Goal: Task Accomplishment & Management: Complete application form

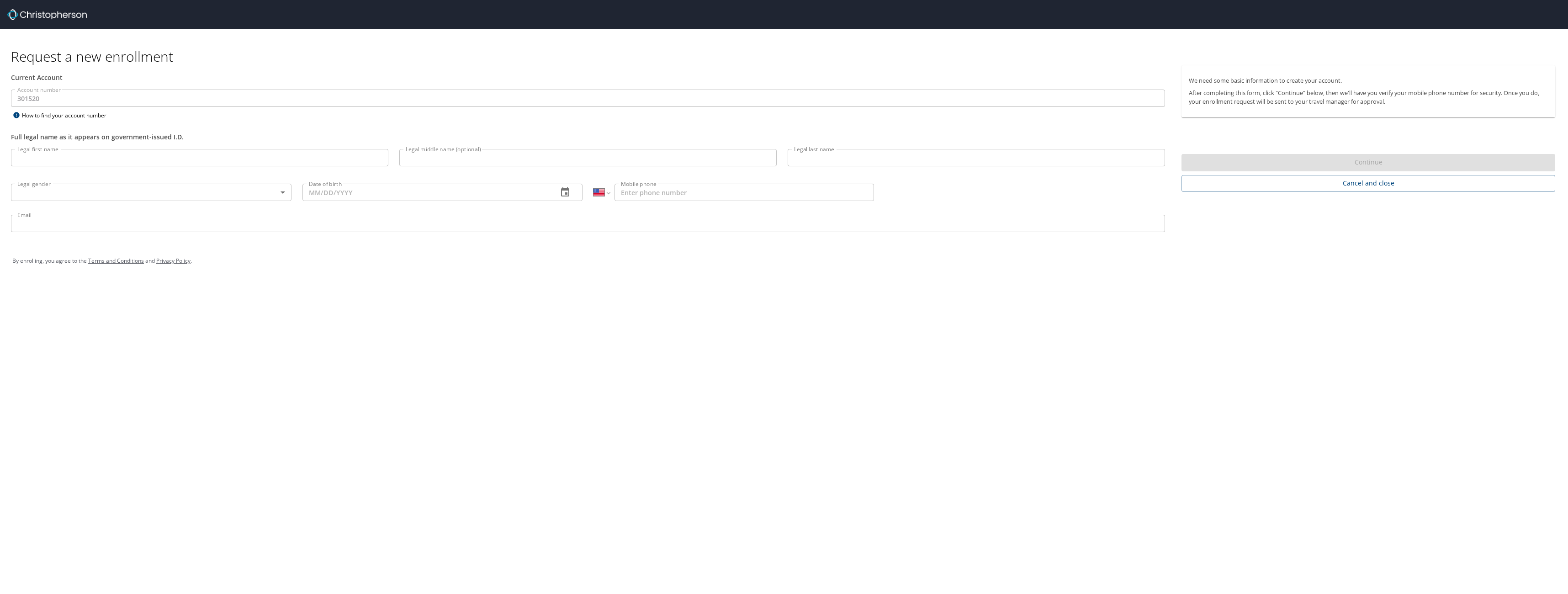
select select "US"
click at [90, 163] on input "Legal first name" at bounding box center [199, 157] width 377 height 17
type input "[PERSON_NAME]"
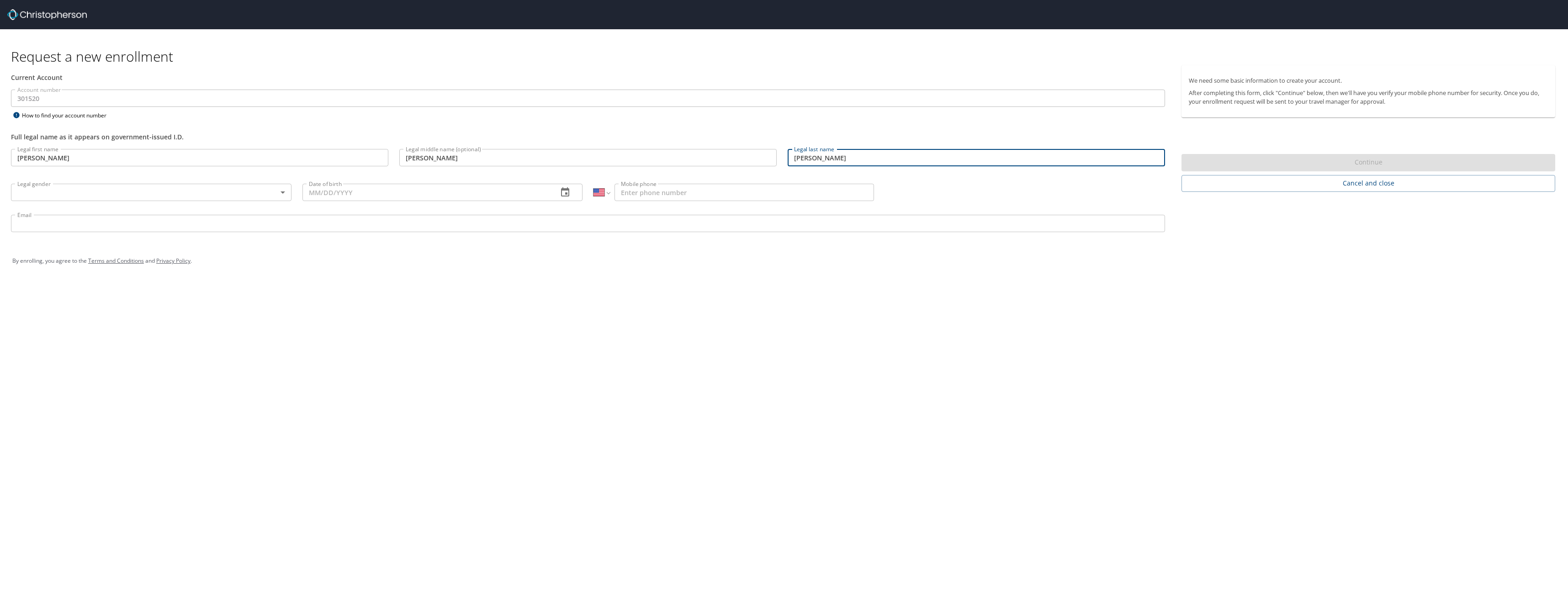
type input "[PERSON_NAME]"
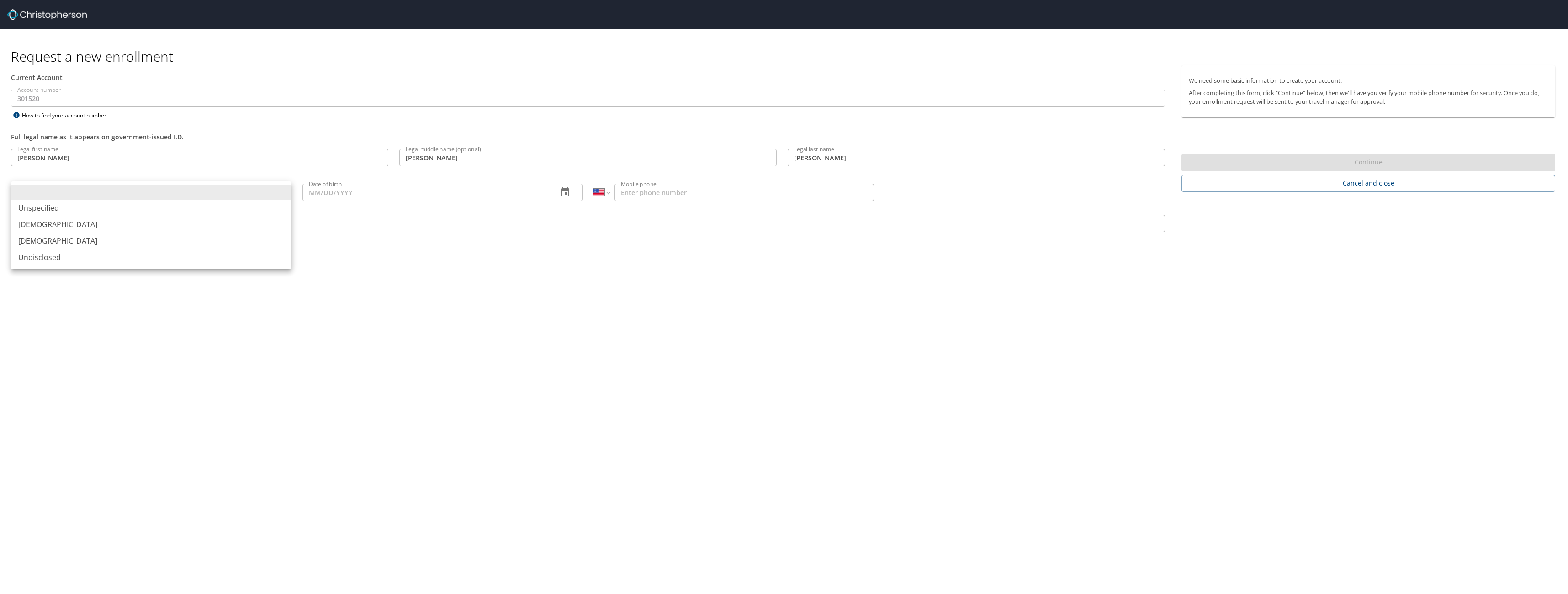
click at [108, 192] on body "Request a new enrollment Current Account Account number 301520 Account number H…" at bounding box center [784, 297] width 1568 height 594
click at [86, 221] on li "[DEMOGRAPHIC_DATA]" at bounding box center [151, 224] width 281 height 16
type input "[DEMOGRAPHIC_DATA]"
click at [359, 189] on input "Date of birth" at bounding box center [427, 193] width 249 height 17
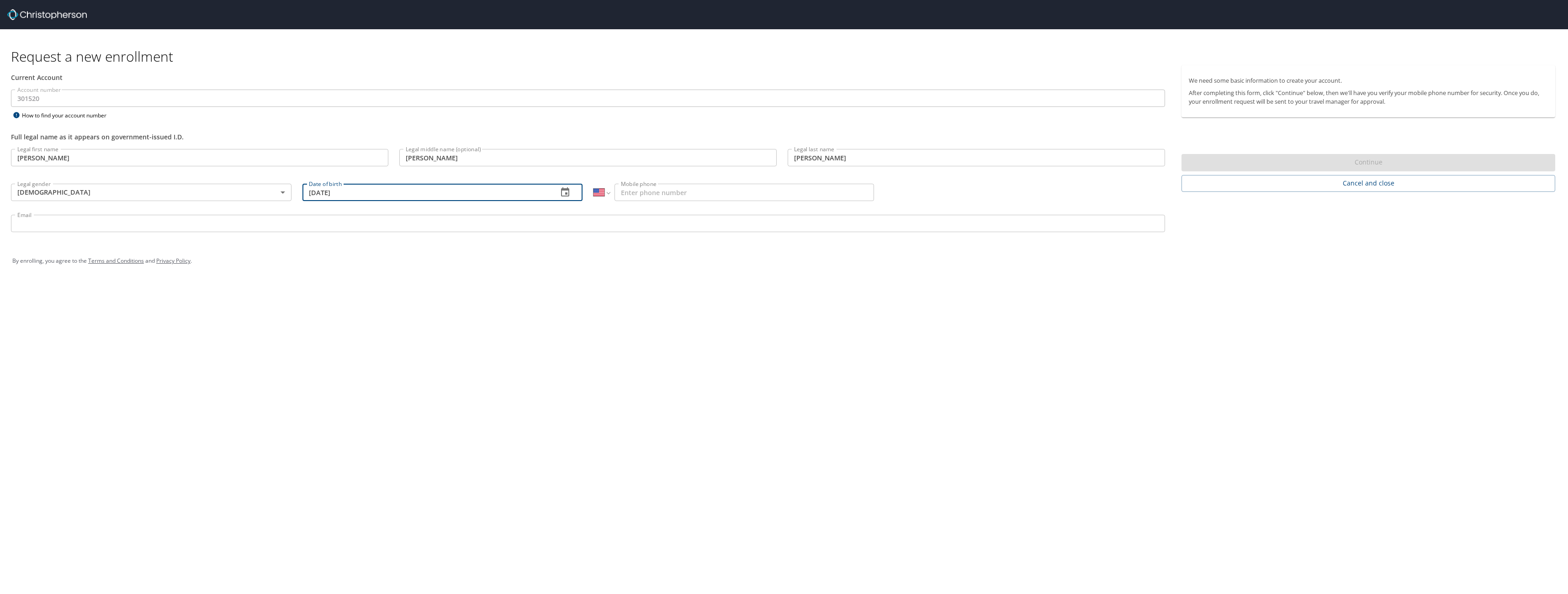
type input "[DATE]"
click at [652, 195] on input "Mobile phone" at bounding box center [743, 193] width 259 height 17
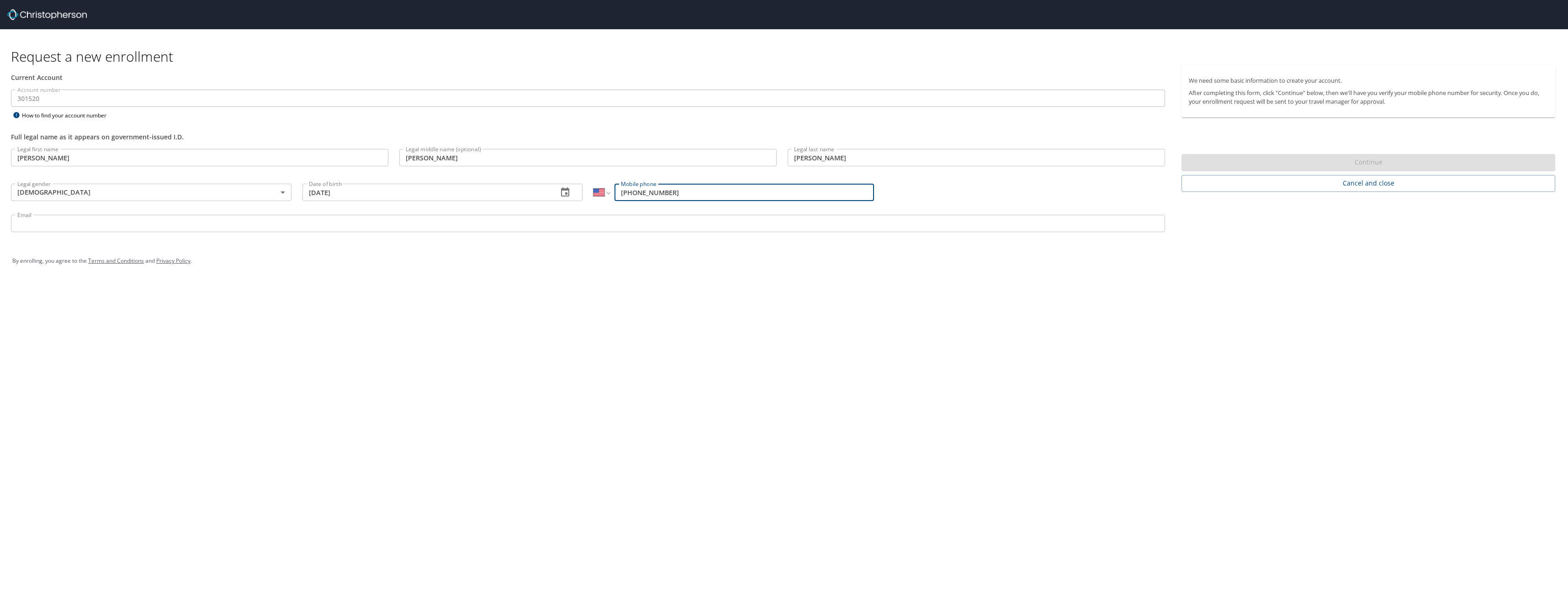
type input "[PHONE_NUMBER]"
click at [516, 223] on input "Email" at bounding box center [588, 223] width 1154 height 17
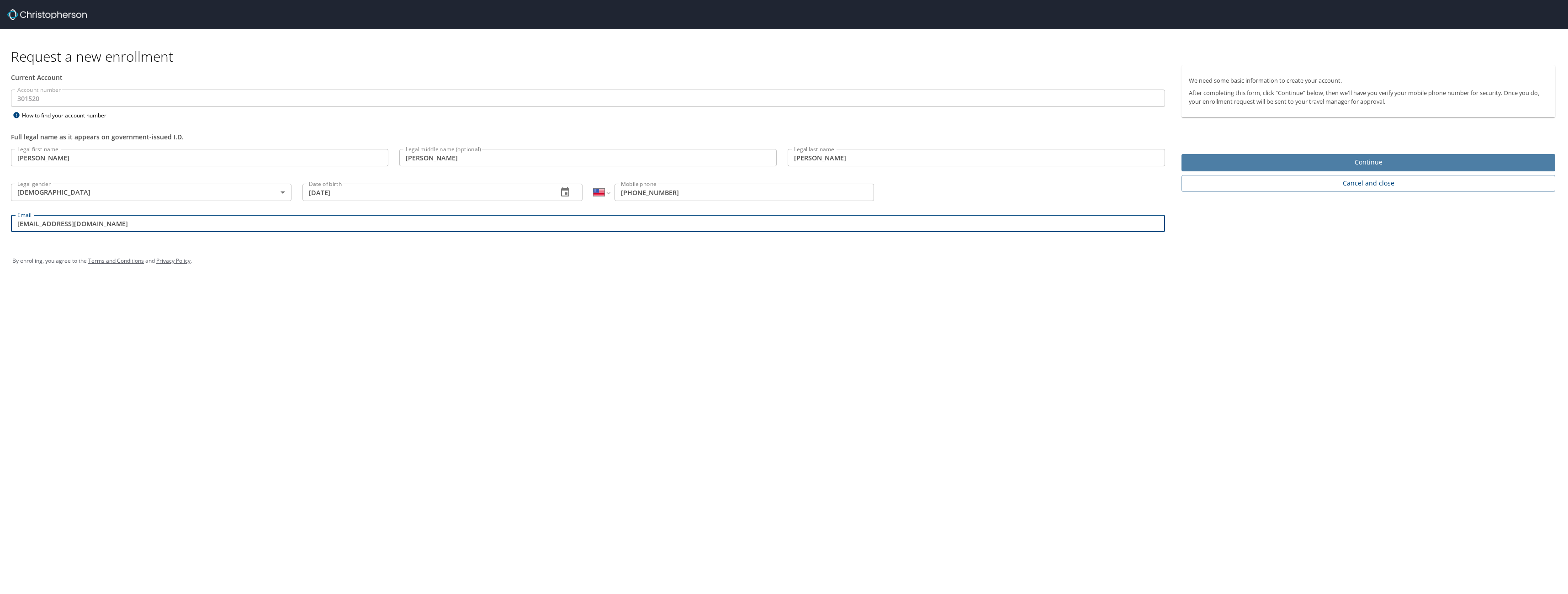
type input "[EMAIL_ADDRESS][DOMAIN_NAME]"
click at [1284, 163] on span "Continue" at bounding box center [1369, 162] width 359 height 11
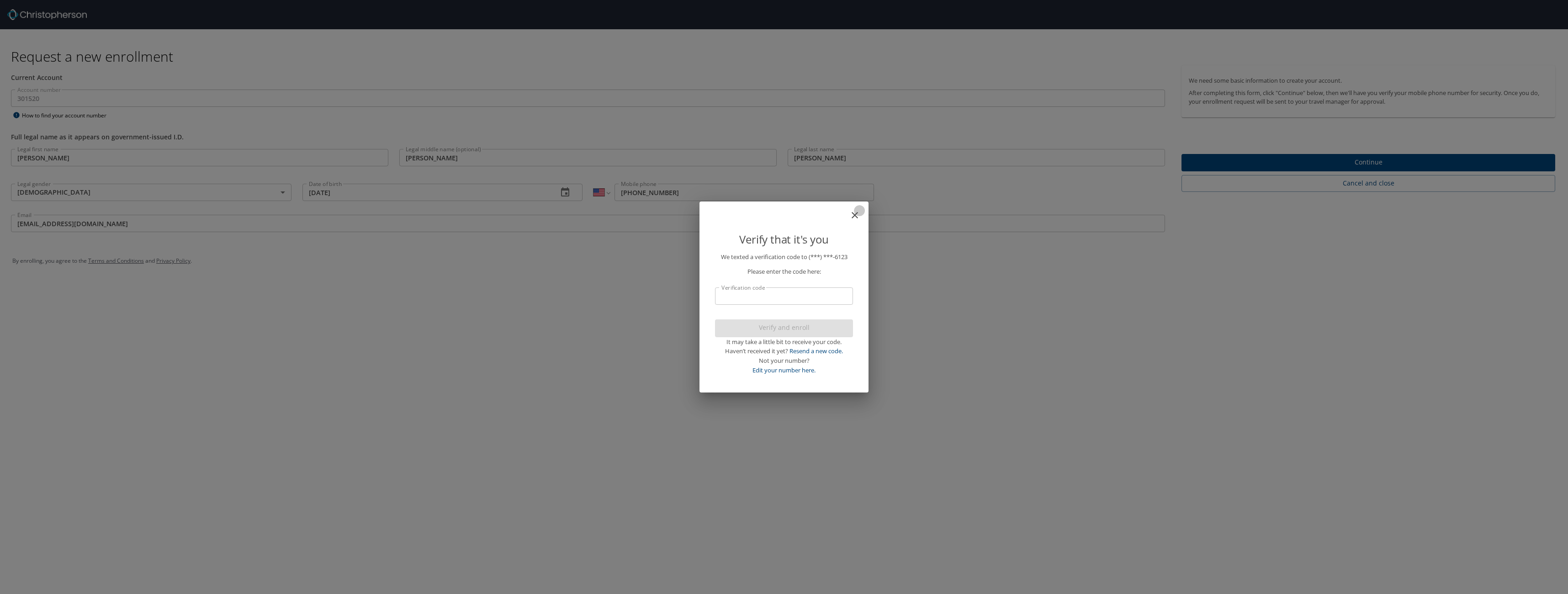
click at [855, 212] on icon "close" at bounding box center [855, 215] width 11 height 11
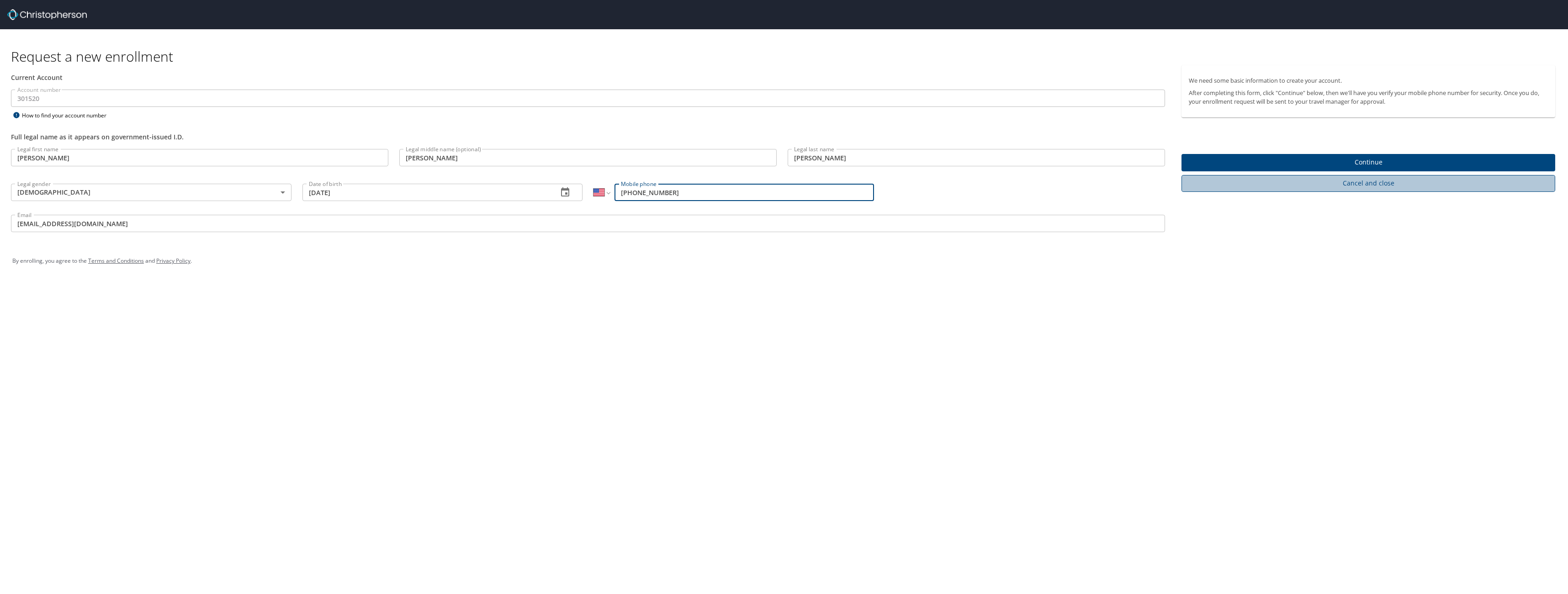
click at [1270, 181] on span "Cancel and close" at bounding box center [1369, 183] width 359 height 11
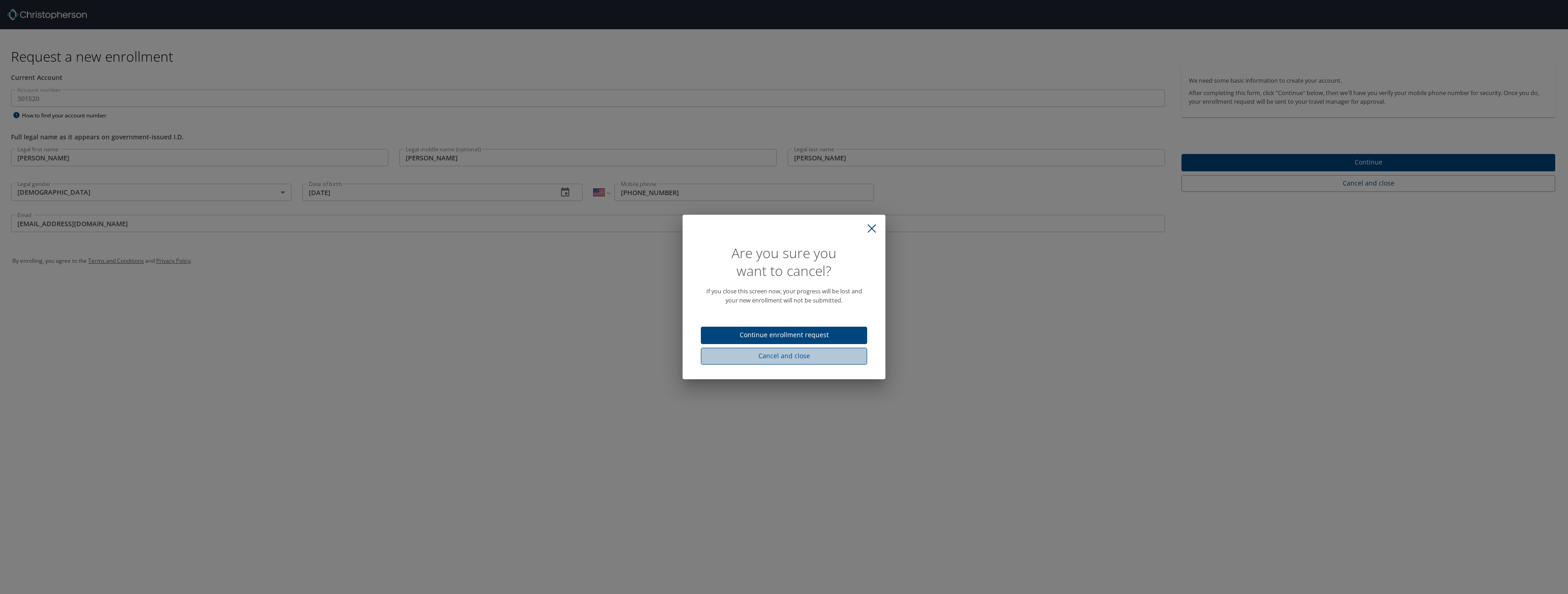
click at [750, 357] on span "Cancel and close" at bounding box center [784, 356] width 151 height 11
